Goal: Task Accomplishment & Management: Use online tool/utility

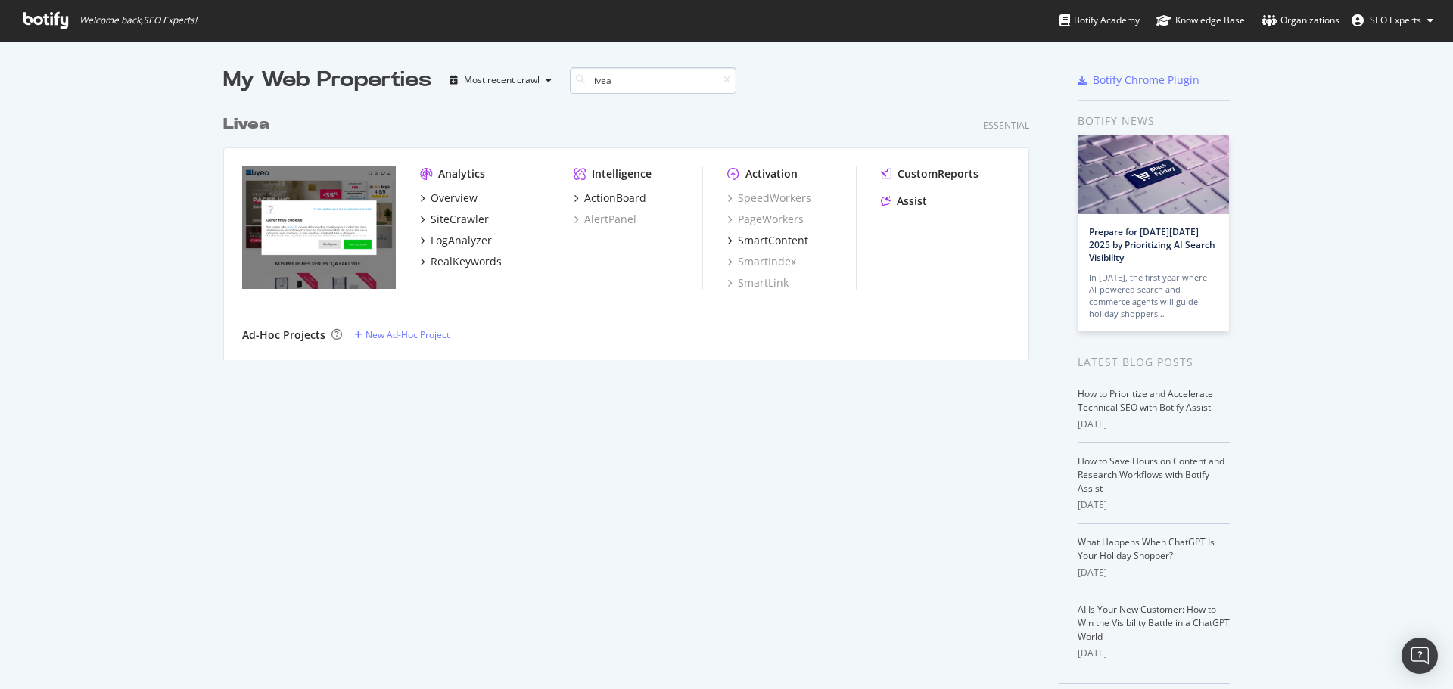
scroll to position [253, 807]
type input "livea"
click at [449, 219] on div "SiteCrawler" at bounding box center [460, 219] width 58 height 15
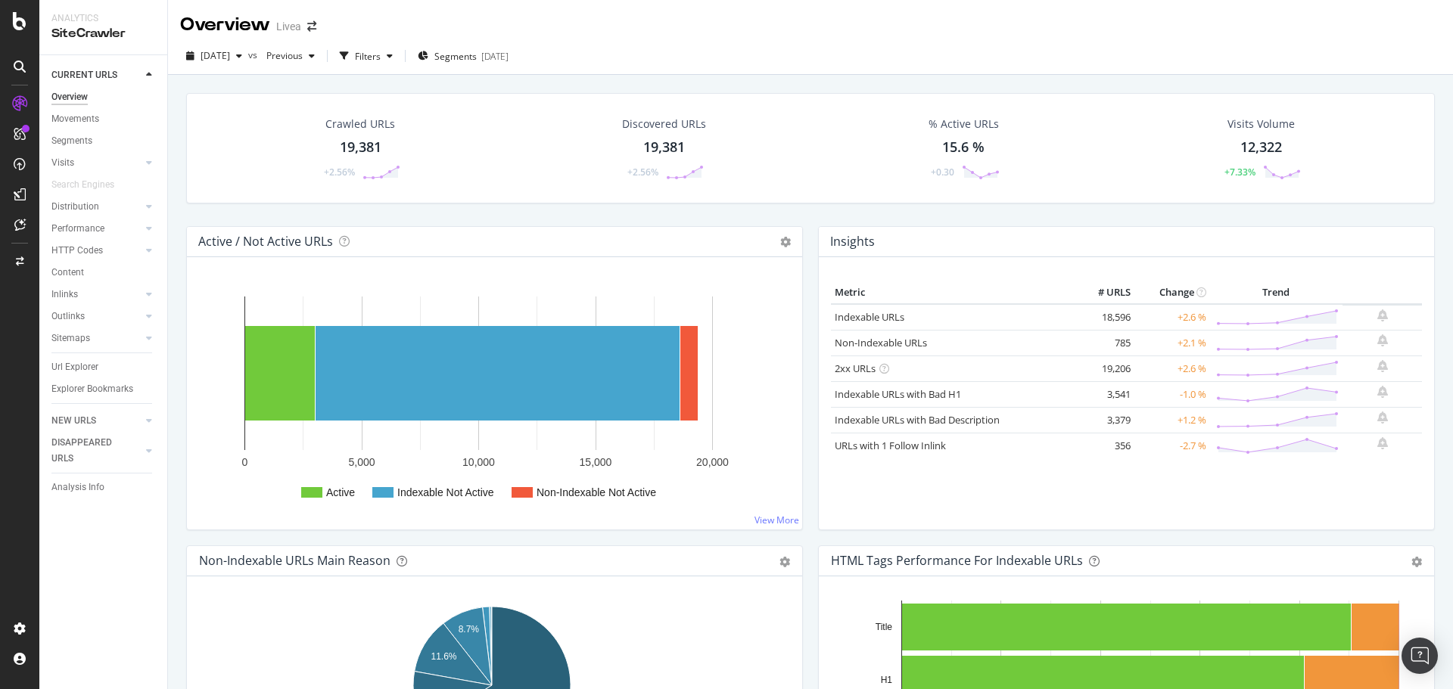
drag, startPoint x: 76, startPoint y: 369, endPoint x: 334, endPoint y: 160, distance: 332.0
click at [76, 369] on div "Url Explorer" at bounding box center [74, 367] width 47 height 16
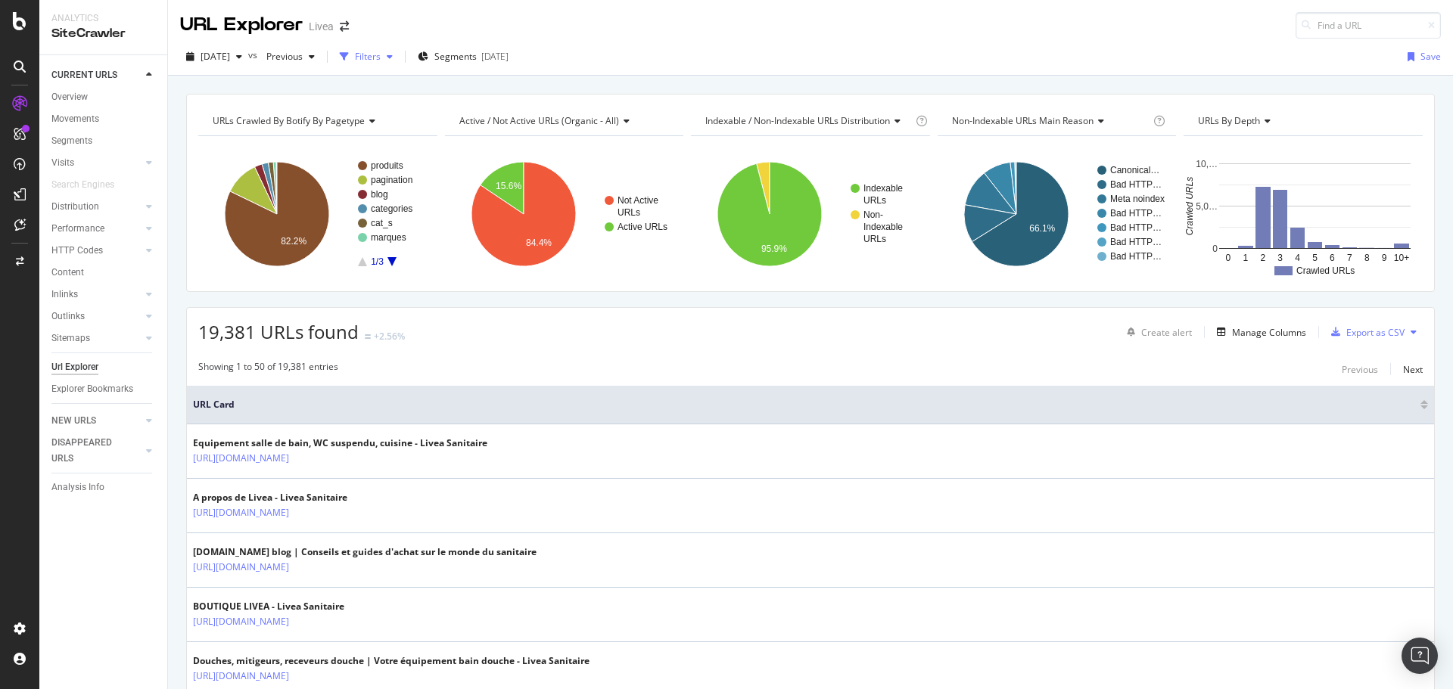
click at [381, 56] on div "Filters" at bounding box center [368, 56] width 26 height 13
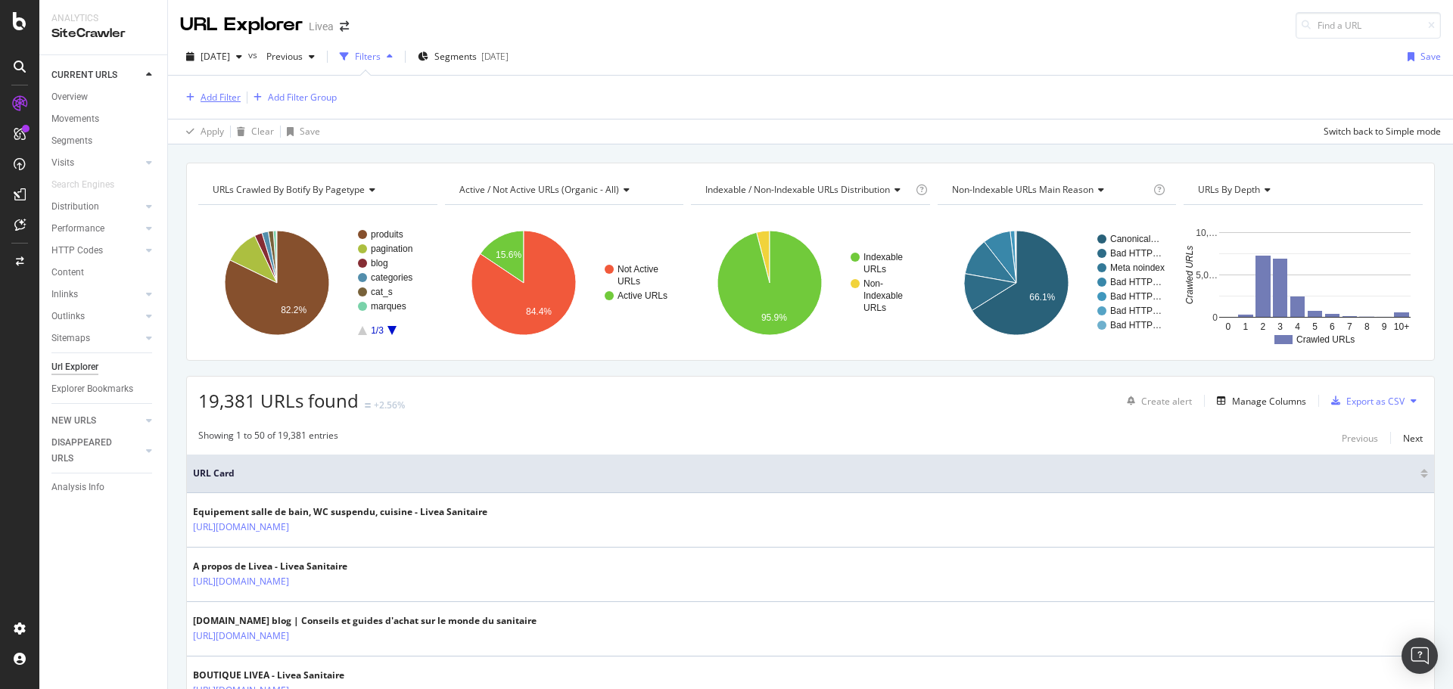
click at [228, 92] on div "Add Filter" at bounding box center [221, 97] width 40 height 13
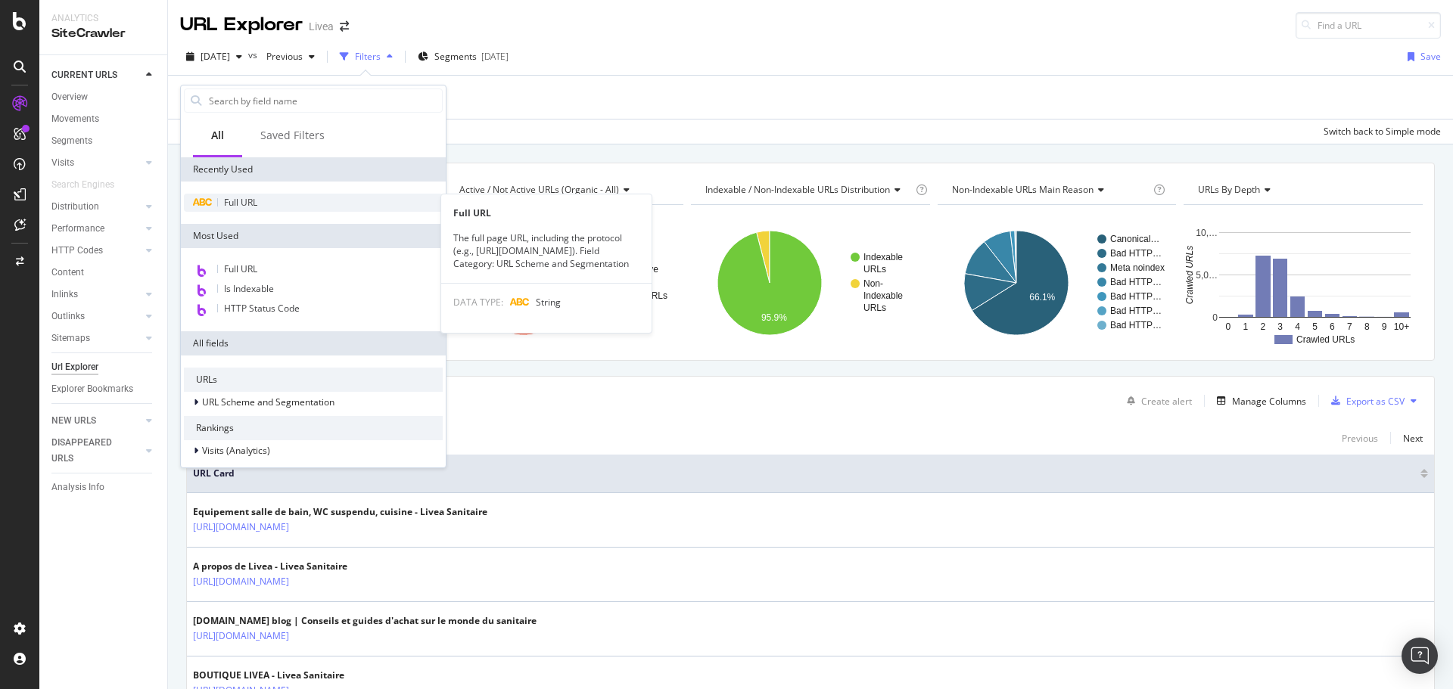
click at [234, 201] on span "Full URL" at bounding box center [240, 202] width 33 height 13
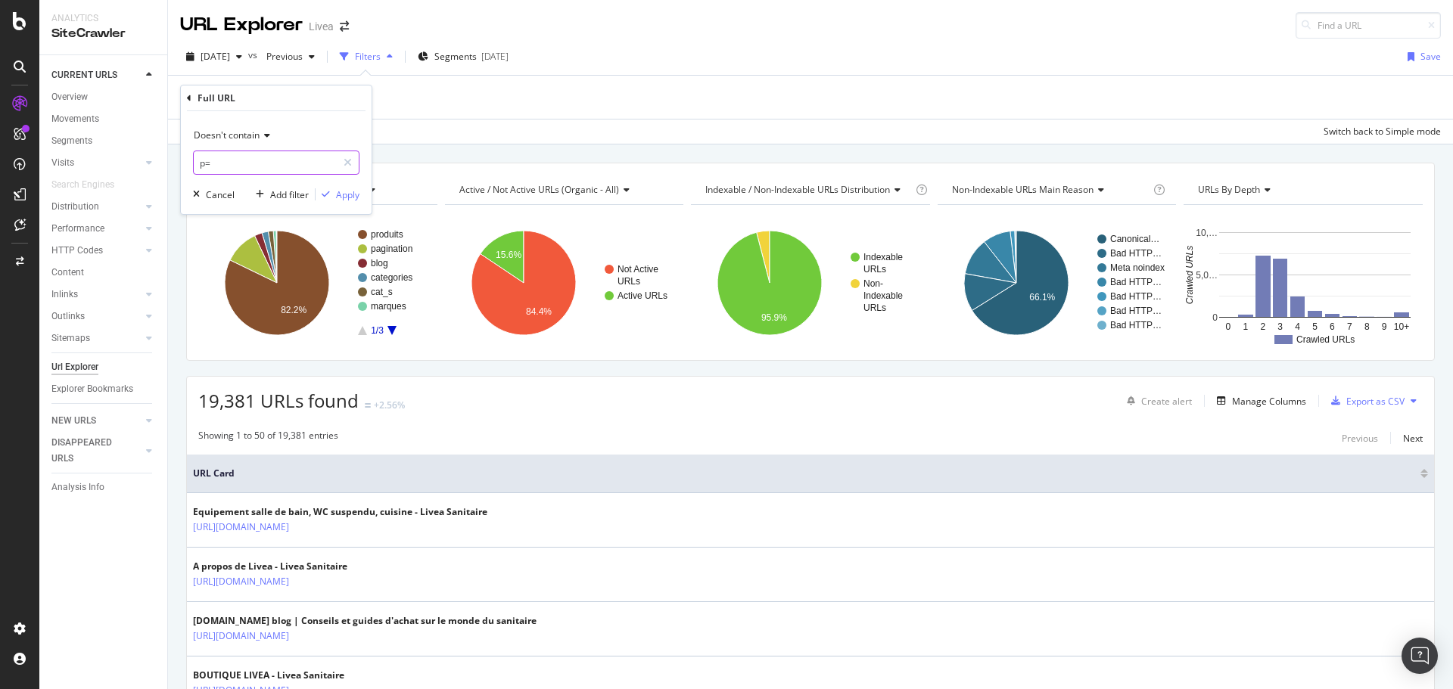
click at [216, 165] on input "p=" at bounding box center [265, 163] width 143 height 24
click at [225, 160] on input "p=" at bounding box center [265, 163] width 143 height 24
type input "pTabs"
click at [344, 188] on div "Apply" at bounding box center [347, 194] width 23 height 13
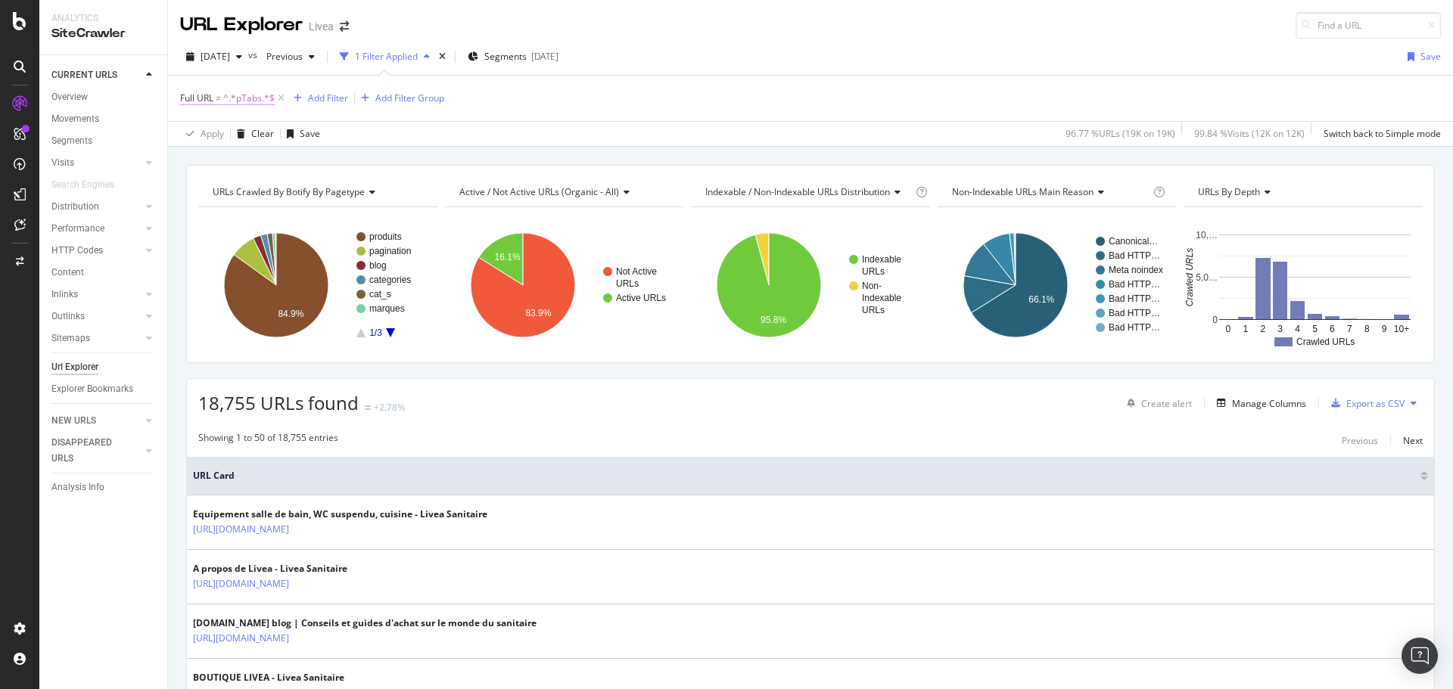
click at [209, 97] on span "Full URL" at bounding box center [196, 98] width 33 height 13
click at [265, 133] on icon at bounding box center [265, 133] width 11 height 9
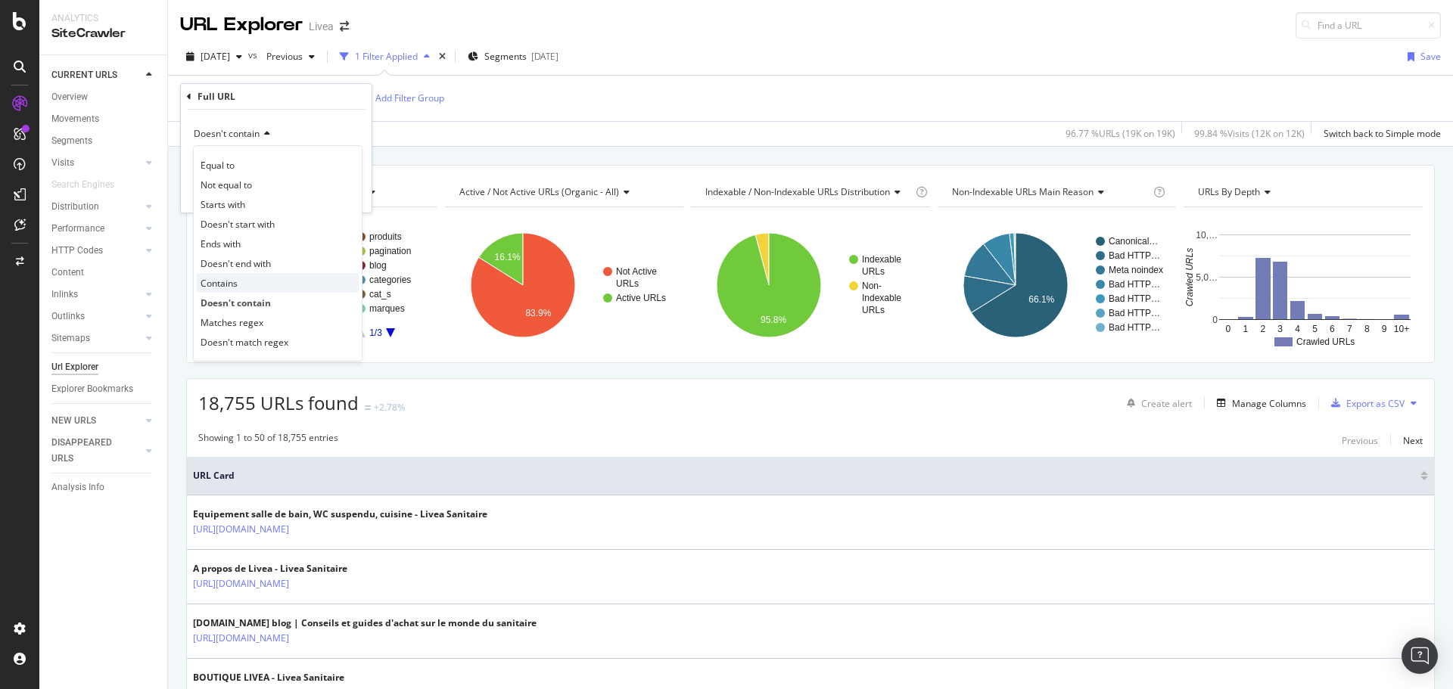
click at [244, 289] on div "Contains" at bounding box center [278, 283] width 162 height 20
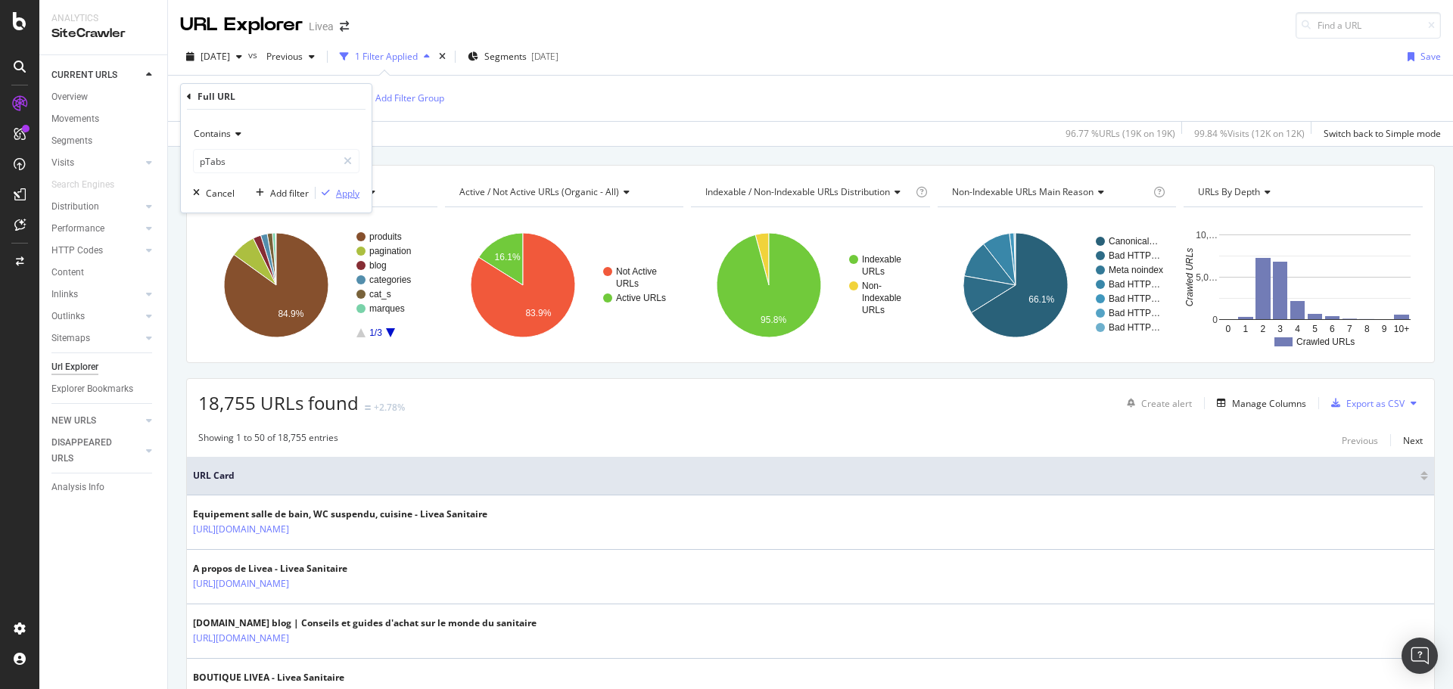
click at [342, 194] on div "Apply" at bounding box center [347, 193] width 23 height 13
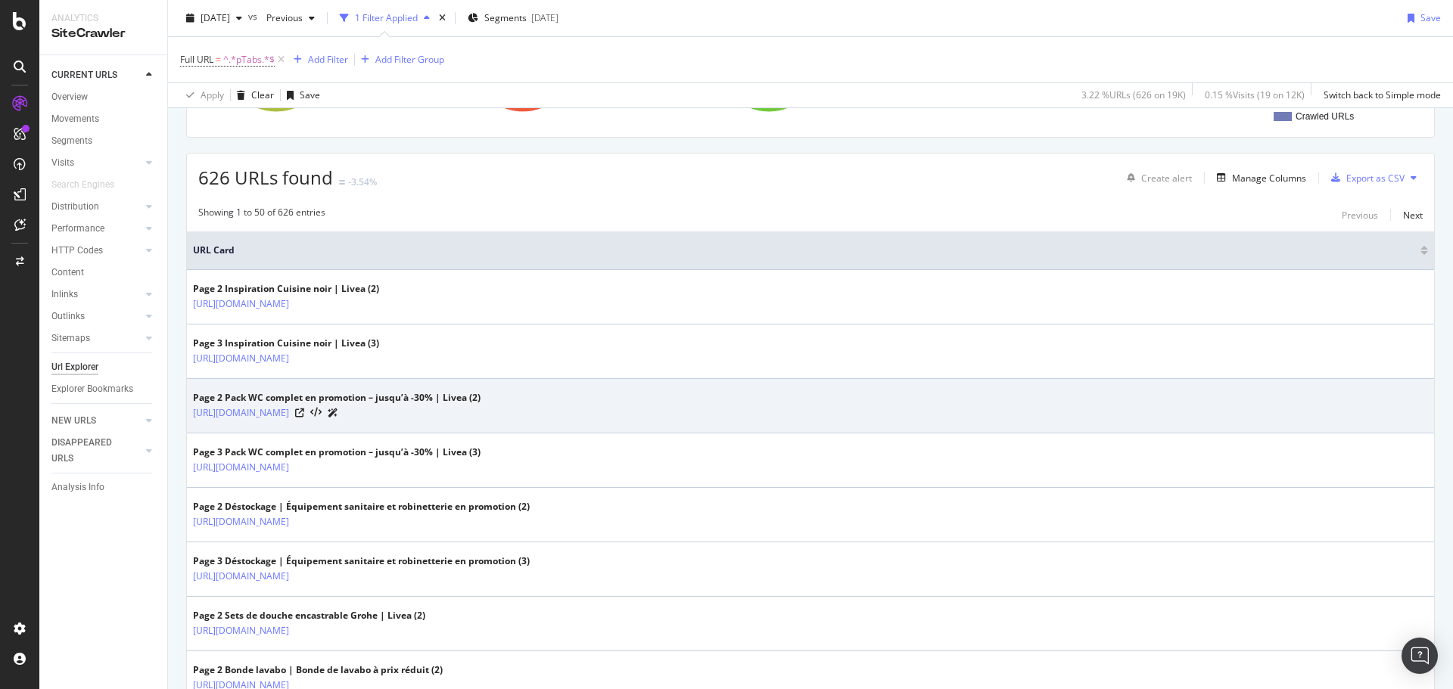
scroll to position [227, 0]
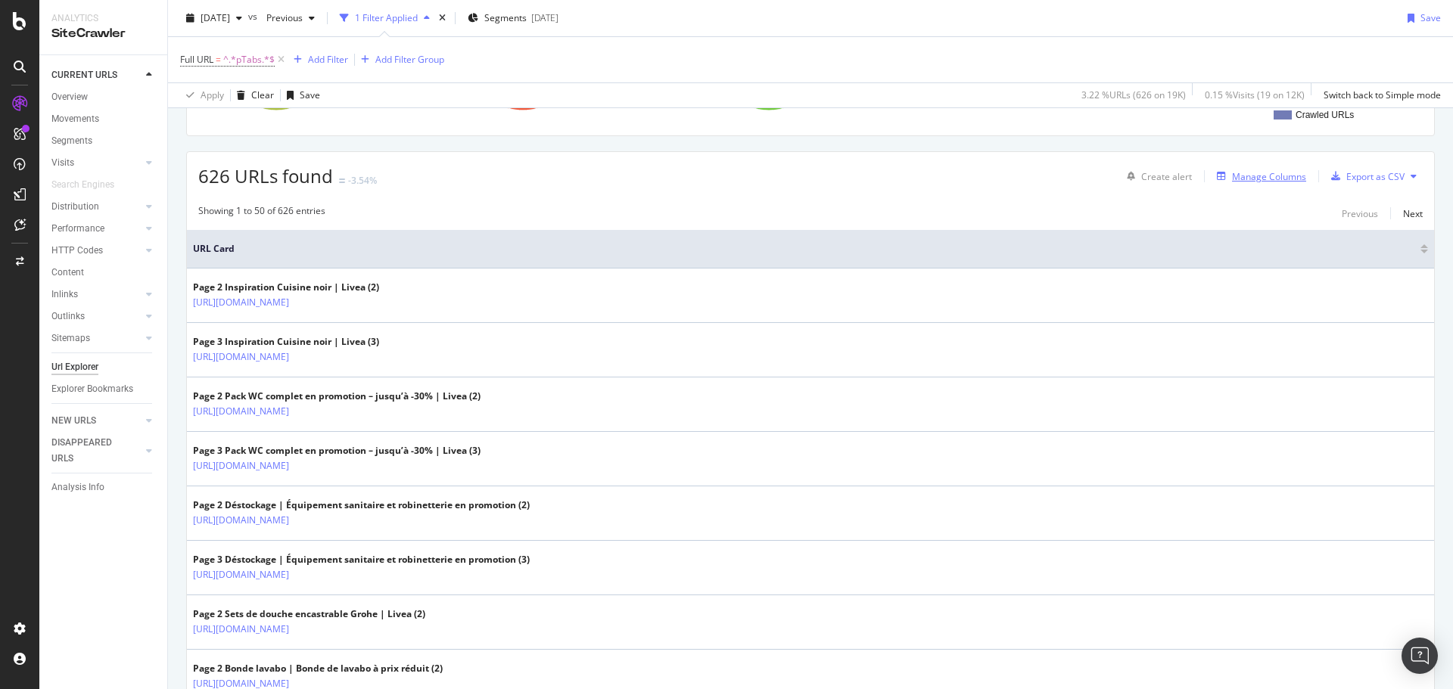
click at [1241, 172] on div "Manage Columns" at bounding box center [1269, 176] width 74 height 13
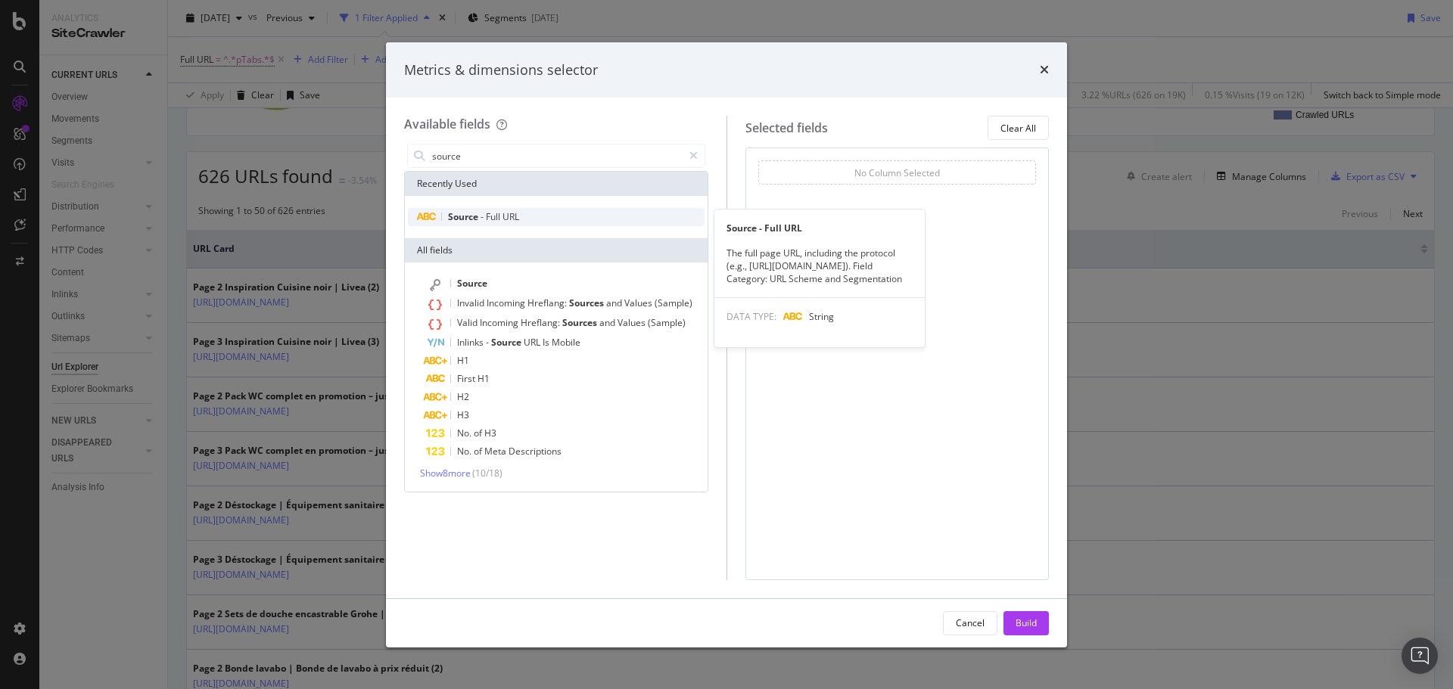
type input "source"
click at [480, 218] on span "Source" at bounding box center [464, 216] width 33 height 13
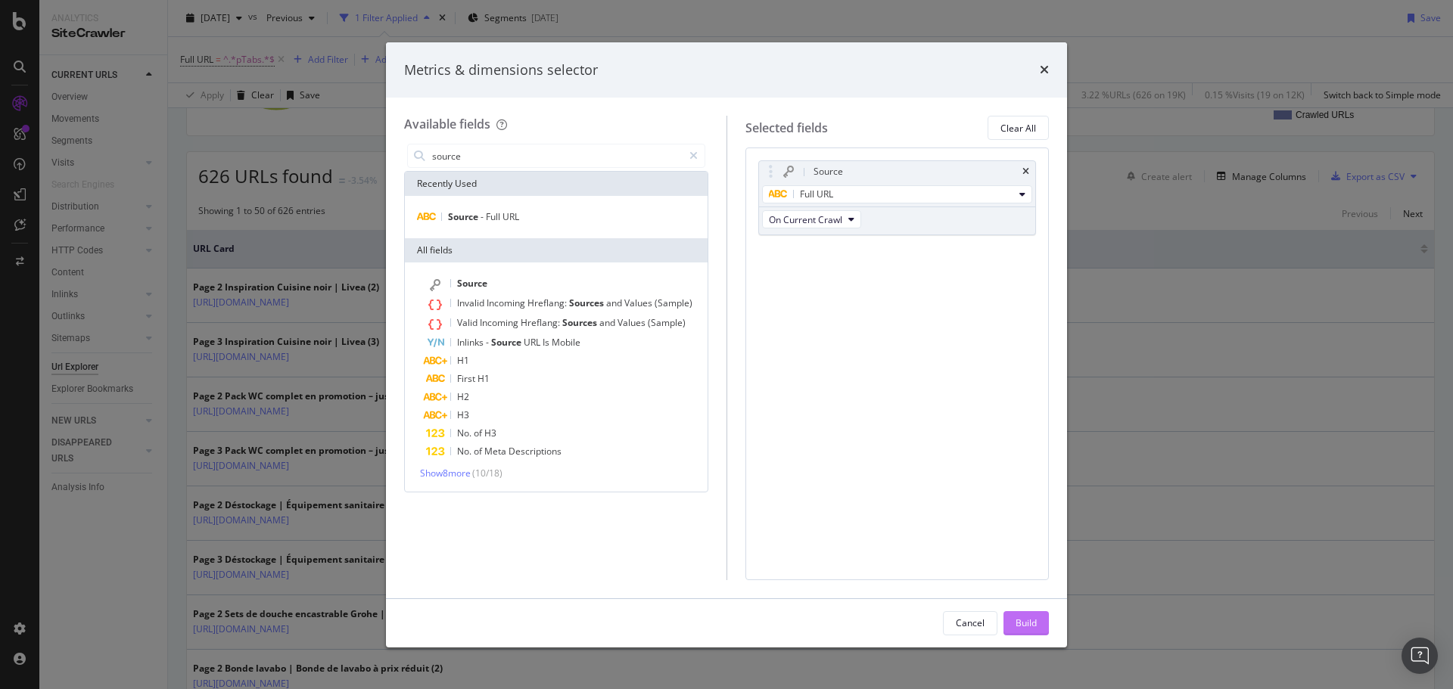
click at [1030, 625] on div "Build" at bounding box center [1025, 623] width 21 height 13
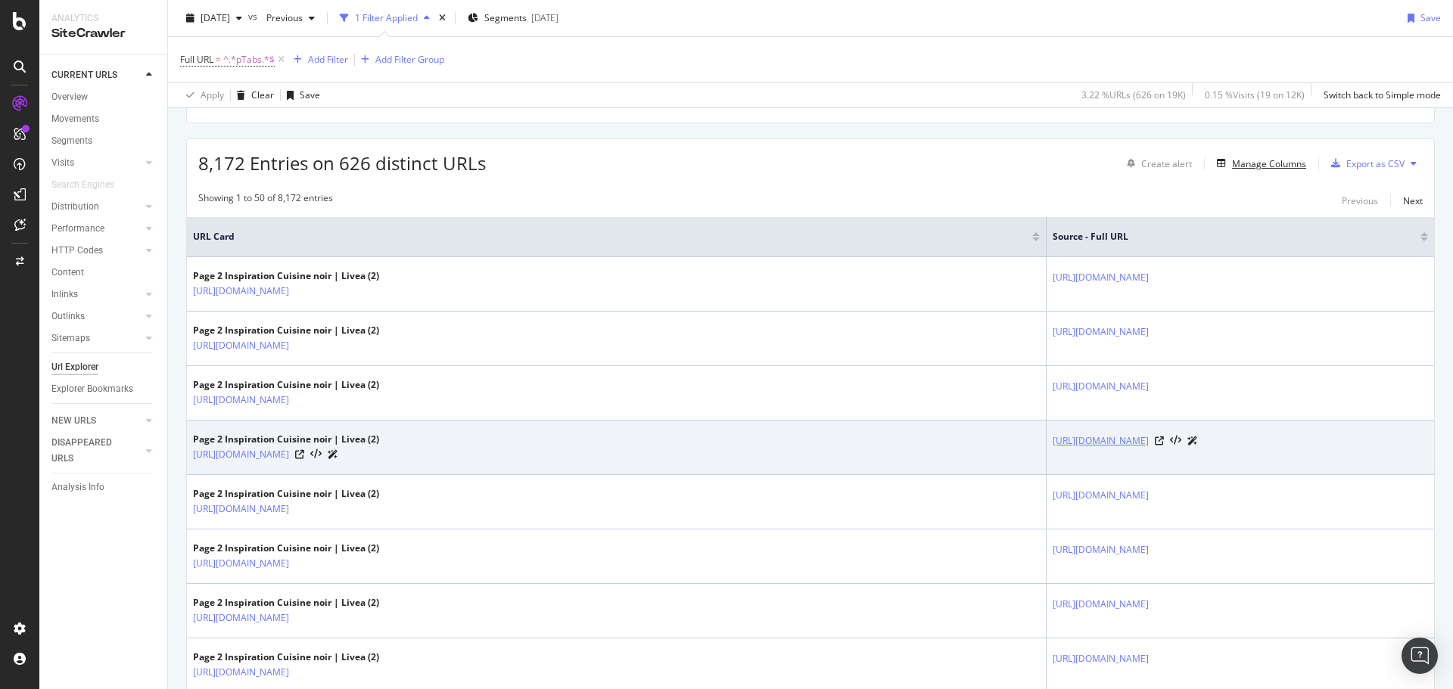
scroll to position [303, 0]
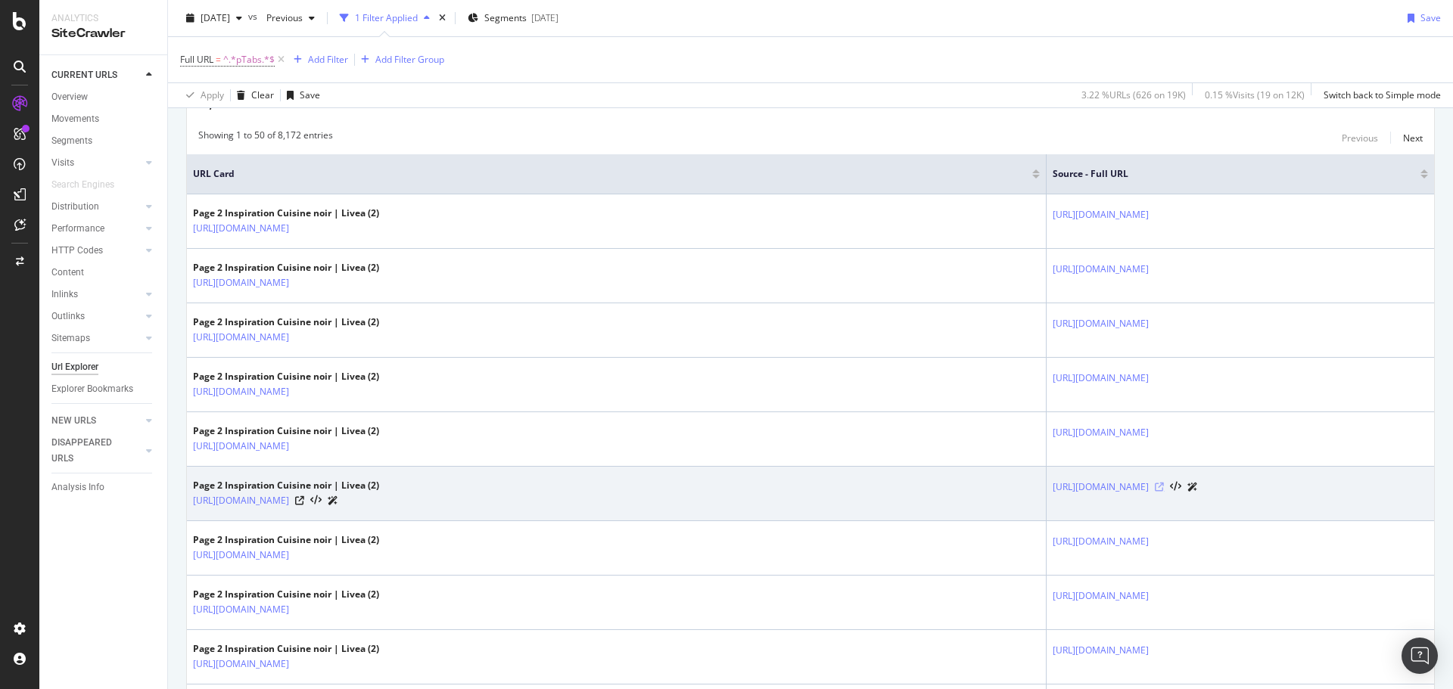
click at [1164, 487] on icon at bounding box center [1159, 487] width 9 height 9
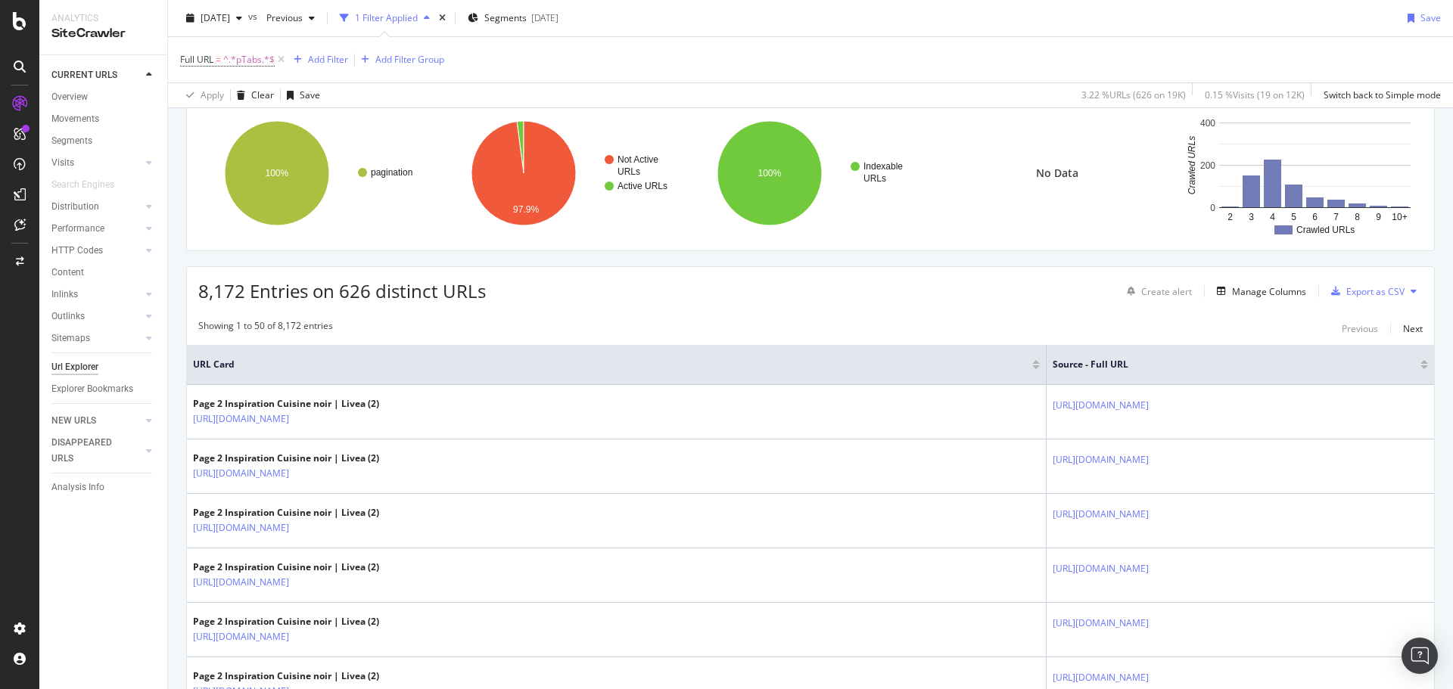
scroll to position [0, 0]
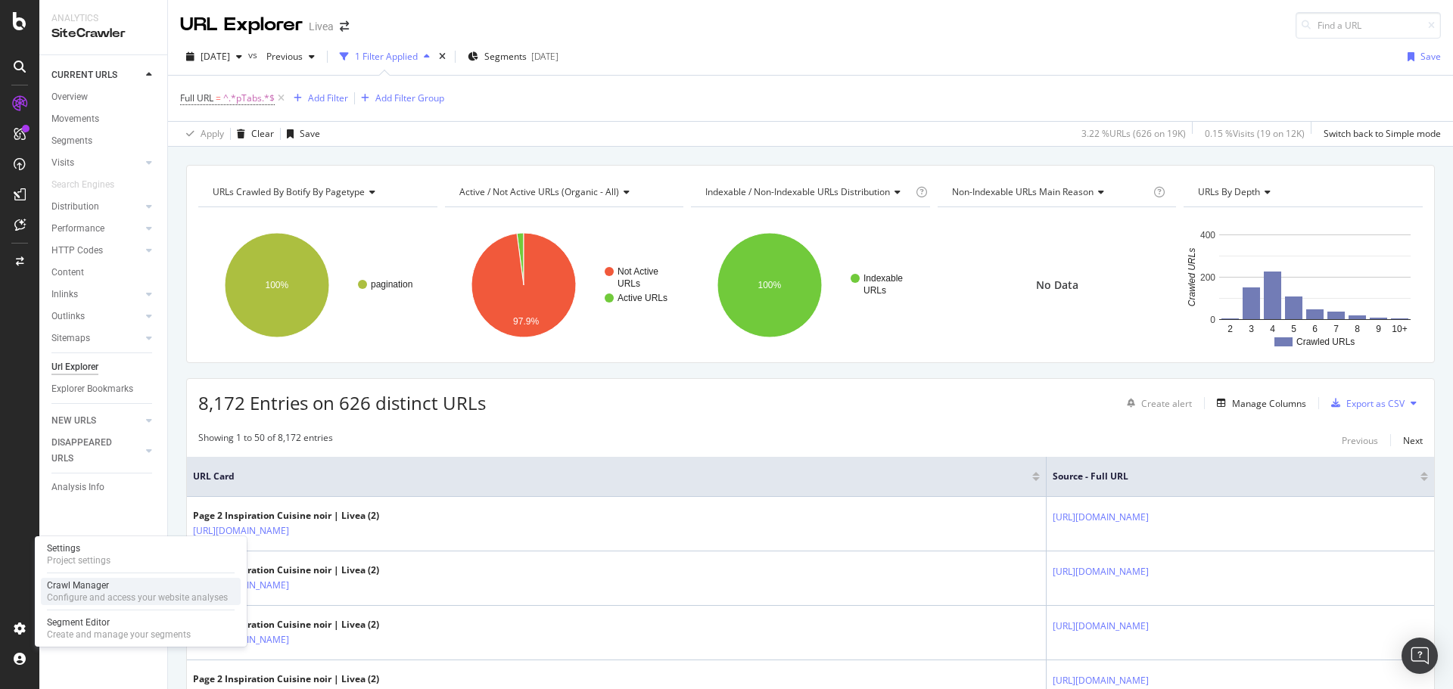
click at [103, 589] on div "Crawl Manager" at bounding box center [137, 586] width 181 height 12
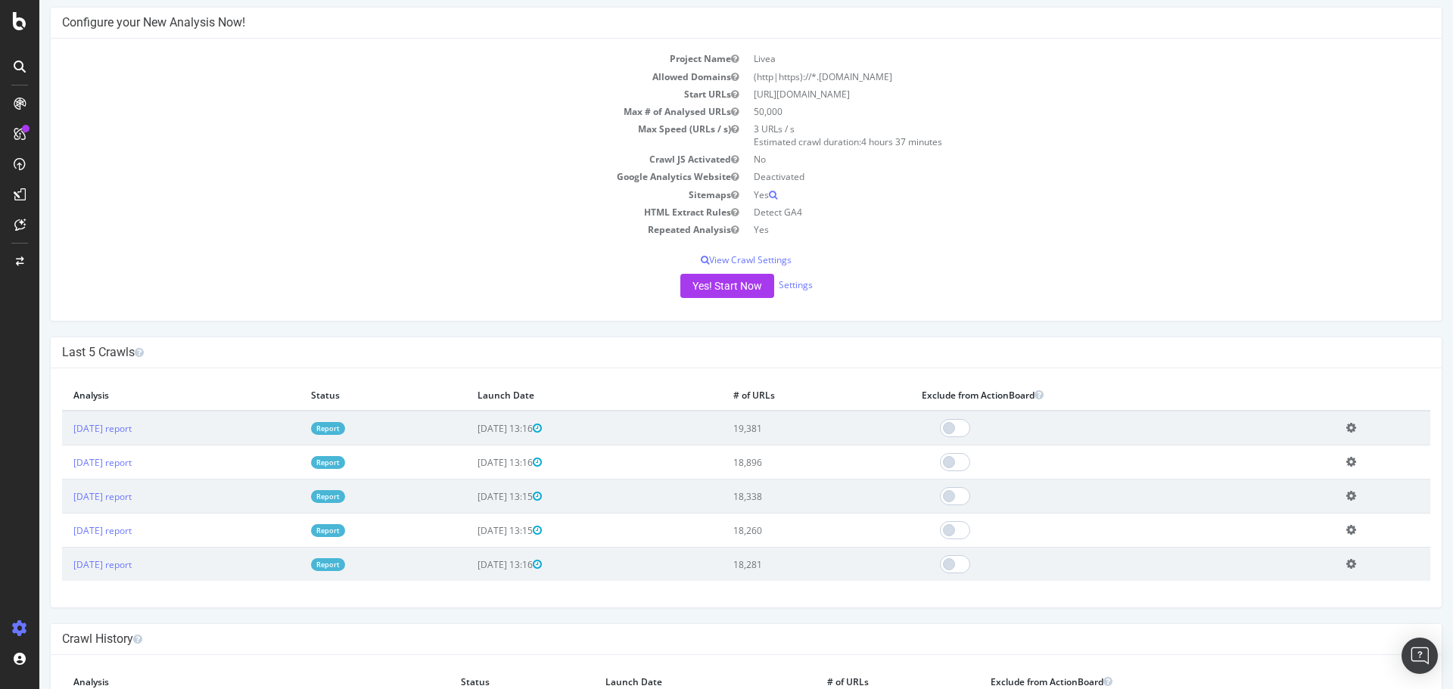
scroll to position [151, 0]
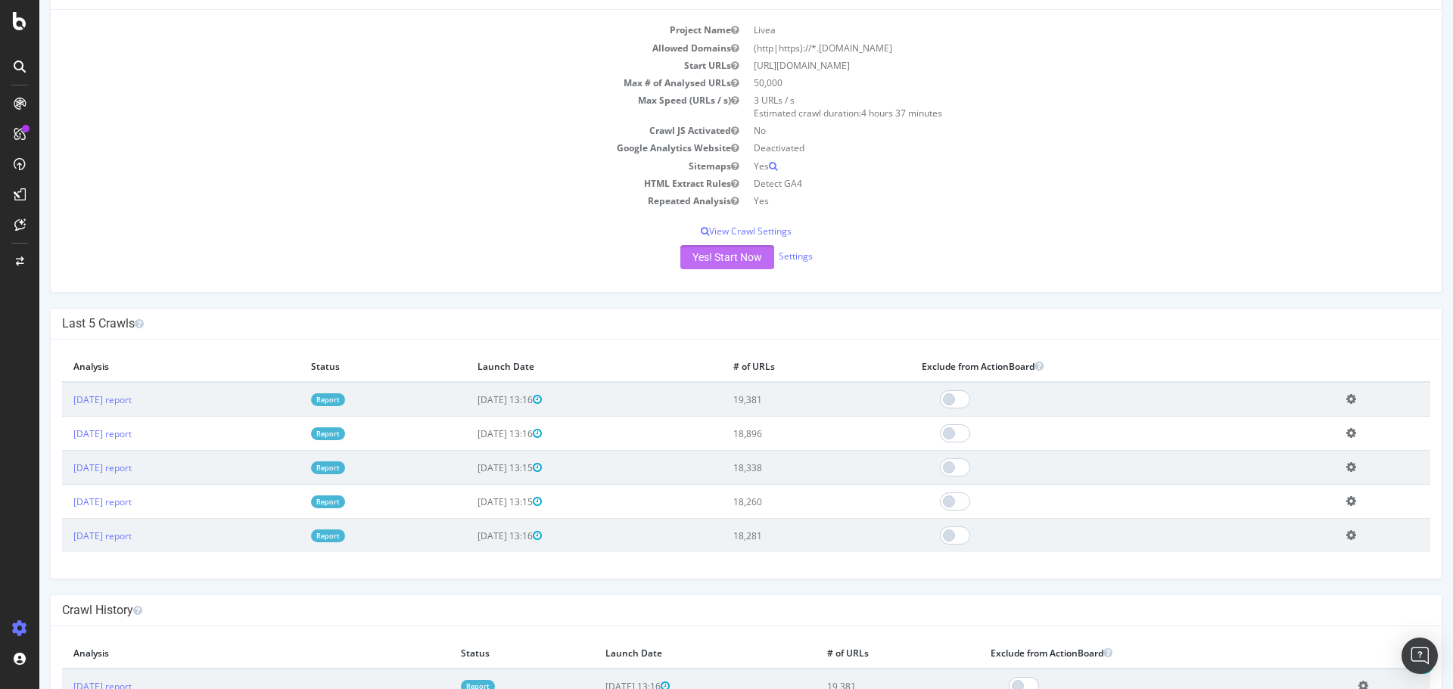
click at [726, 260] on button "Yes! Start Now" at bounding box center [727, 257] width 94 height 24
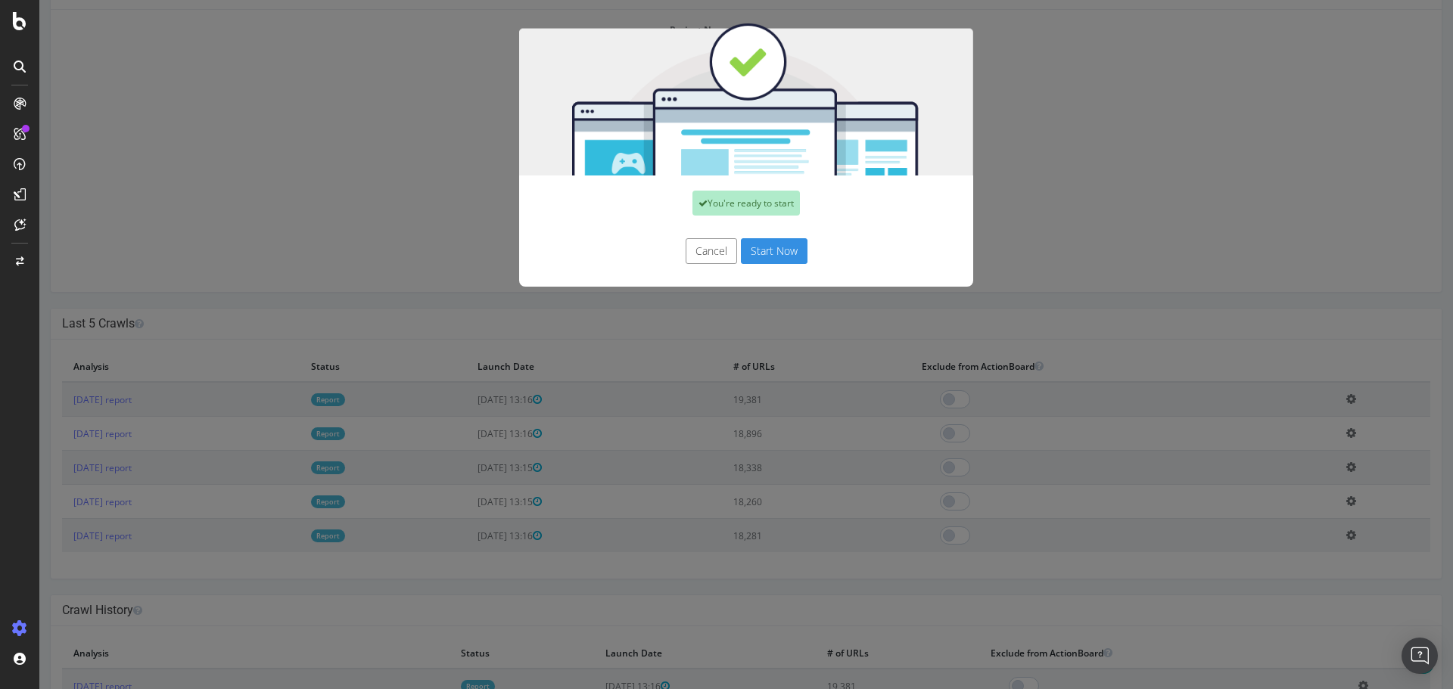
click at [771, 250] on button "Start Now" at bounding box center [774, 251] width 67 height 26
